Goal: Task Accomplishment & Management: Complete application form

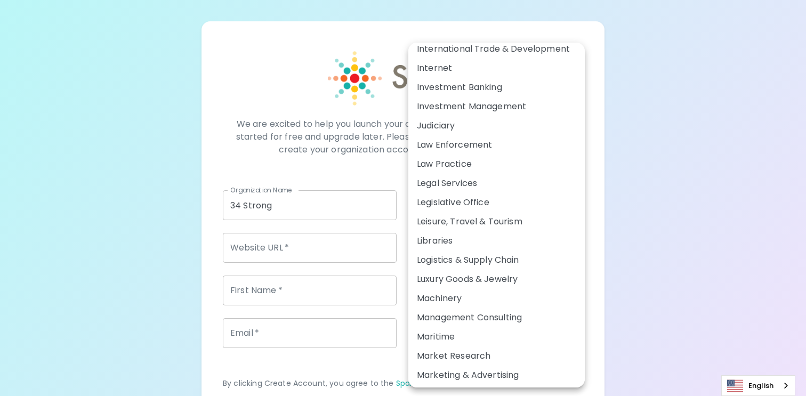
scroll to position [1298, 0]
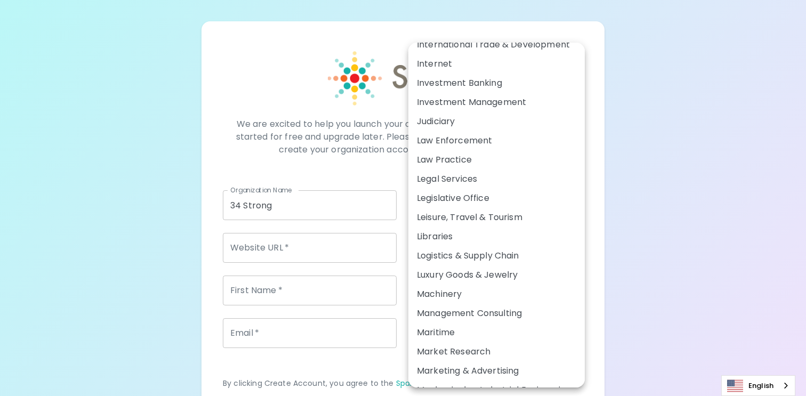
click at [500, 317] on li "Management Consulting" at bounding box center [496, 313] width 176 height 19
type input "82"
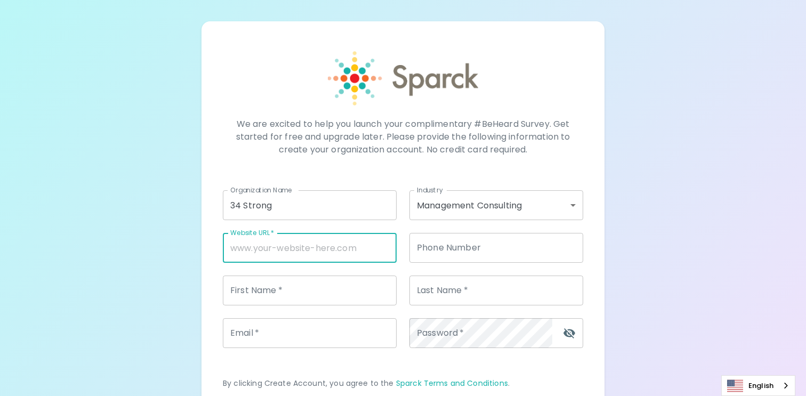
click at [269, 253] on input "Website URL   *" at bounding box center [310, 248] width 174 height 30
paste input "[URL][DOMAIN_NAME]"
type input "[URL][DOMAIN_NAME]"
click at [443, 250] on div "Phone Number (___) ___-____ Phone Number" at bounding box center [496, 248] width 174 height 30
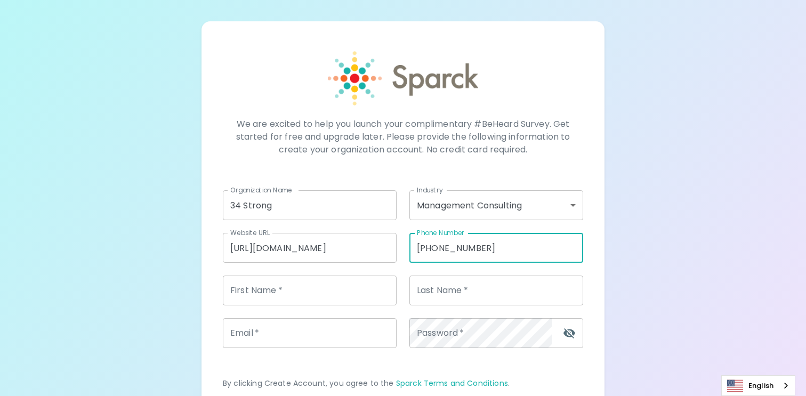
type input "[PHONE_NUMBER]"
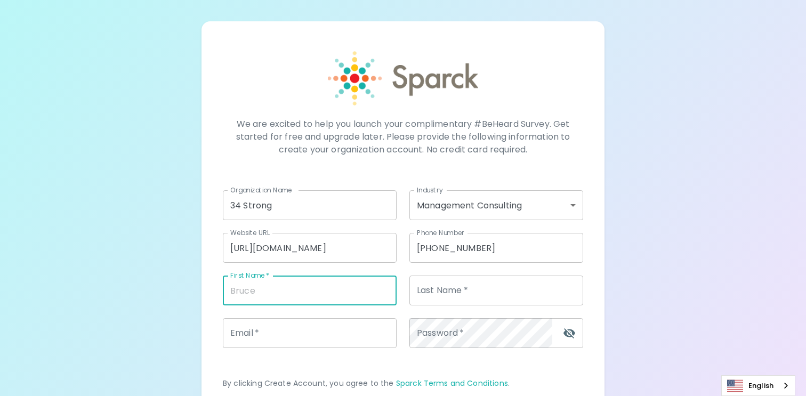
click at [349, 287] on input "First Name   *" at bounding box center [310, 291] width 174 height 30
type input "[PERSON_NAME]"
click at [468, 300] on input "Last Name   *" at bounding box center [496, 291] width 174 height 30
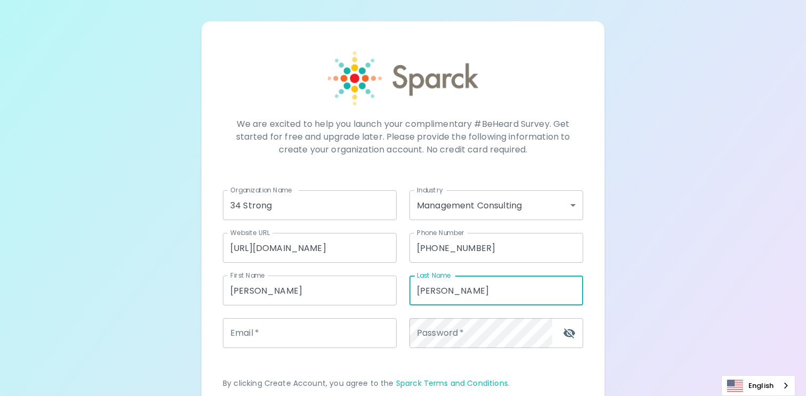
type input "[PERSON_NAME]"
click at [300, 341] on input "Email   *" at bounding box center [310, 333] width 174 height 30
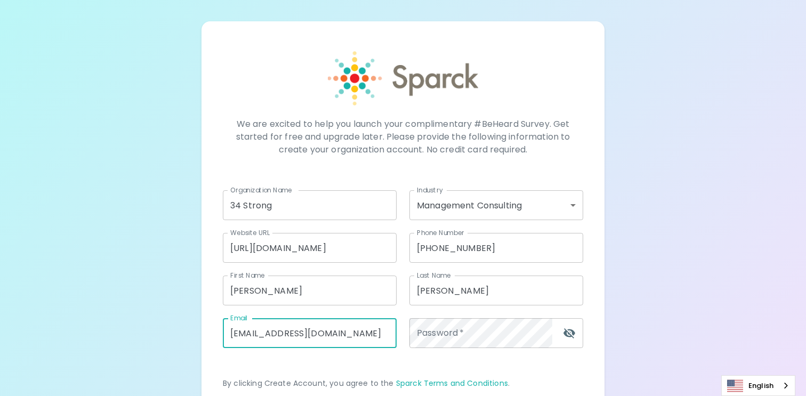
type input "[EMAIL_ADDRESS][DOMAIN_NAME]"
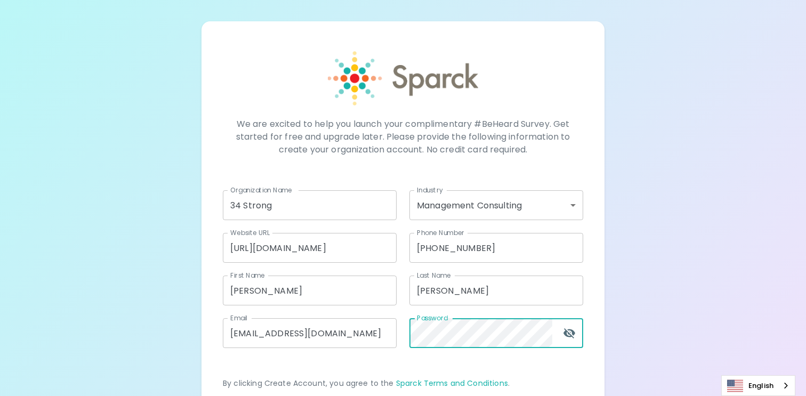
click at [437, 212] on body "We are excited to help you launch your complimentary #BeHeard Survey. Get start…" at bounding box center [403, 248] width 806 height 497
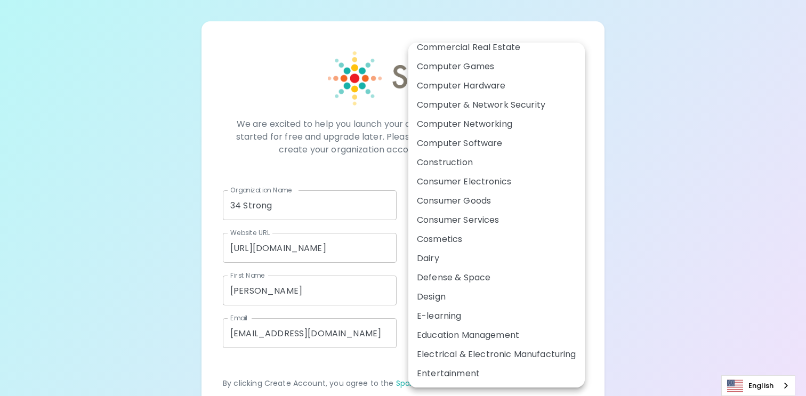
scroll to position [393, 0]
click at [687, 188] on div at bounding box center [403, 198] width 806 height 396
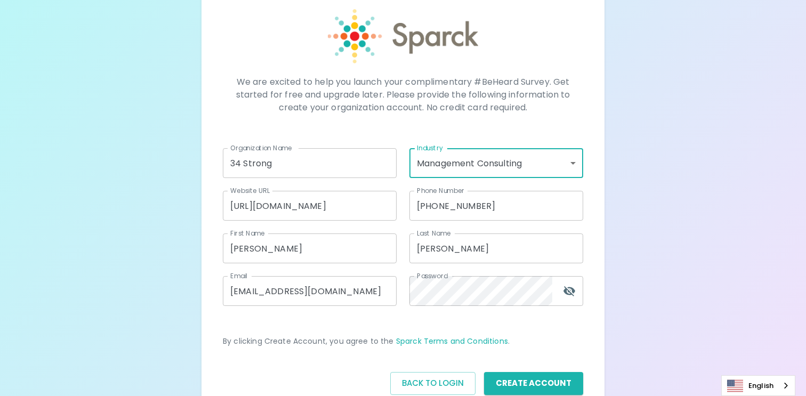
scroll to position [100, 0]
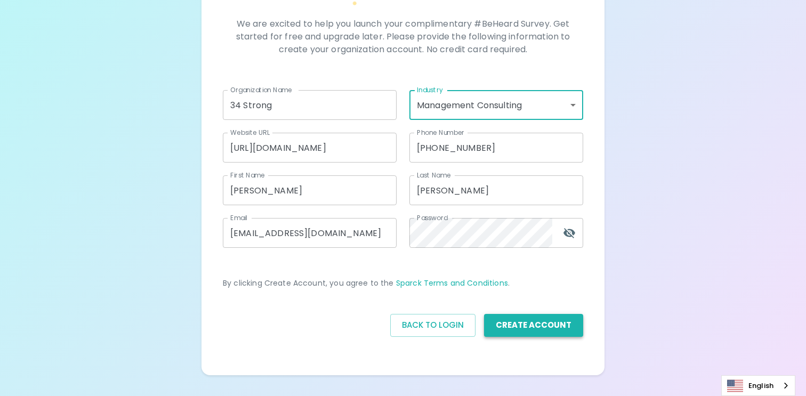
click at [558, 323] on button "Create Account" at bounding box center [533, 325] width 99 height 22
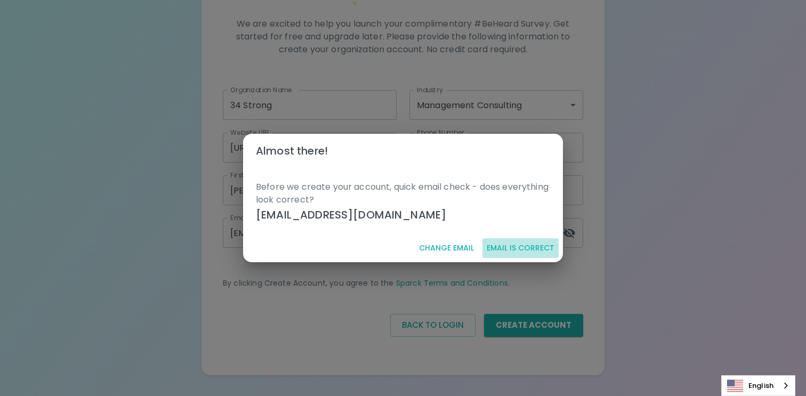
click at [529, 251] on button "Email is correct" at bounding box center [520, 248] width 76 height 20
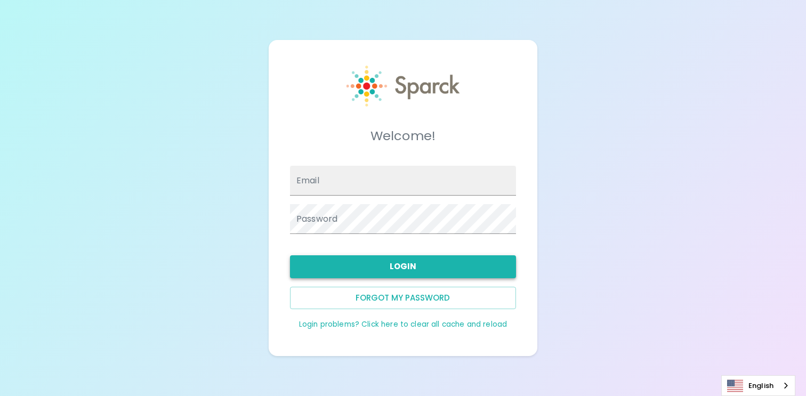
type input "[EMAIL_ADDRESS][DOMAIN_NAME]"
click at [430, 270] on button "Login" at bounding box center [403, 266] width 226 height 22
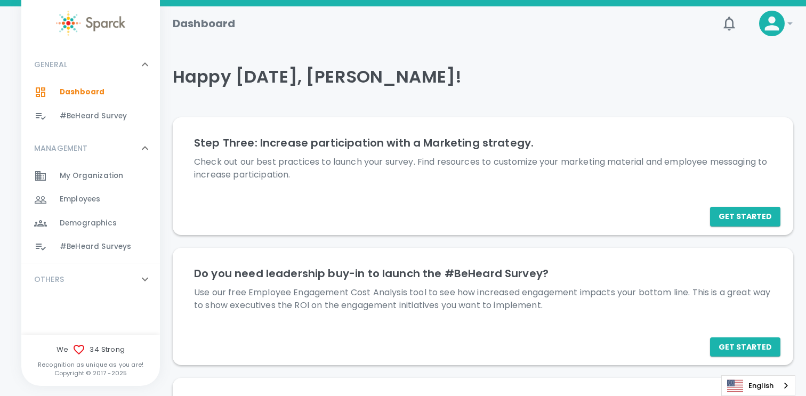
click at [82, 203] on span "Employees" at bounding box center [80, 199] width 41 height 11
